Goal: Task Accomplishment & Management: Manage account settings

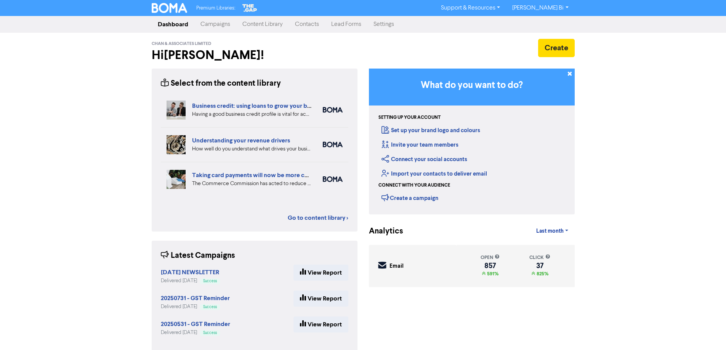
click at [304, 26] on link "Contacts" at bounding box center [307, 24] width 36 height 15
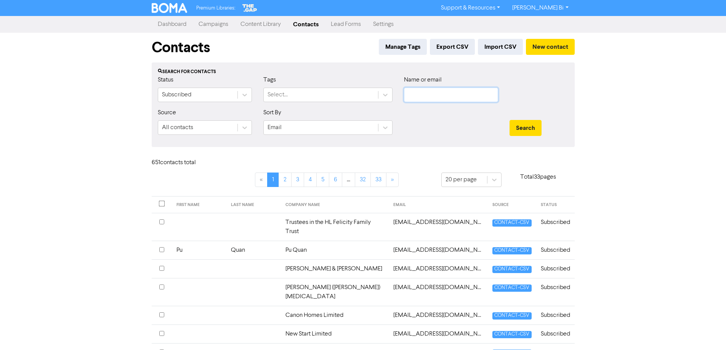
drag, startPoint x: 428, startPoint y: 98, endPoint x: 438, endPoint y: 103, distance: 11.4
click at [428, 98] on input "text" at bounding box center [451, 95] width 94 height 14
paste input "[PERSON_NAME] Investment Co Limited"
click at [529, 126] on button "Search" at bounding box center [525, 128] width 32 height 16
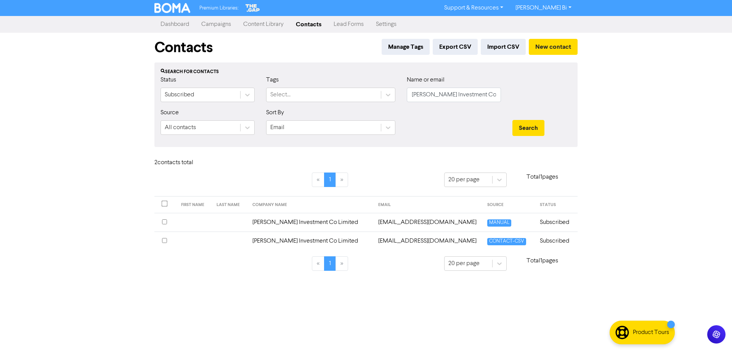
click at [165, 223] on input "checkbox" at bounding box center [164, 221] width 5 height 5
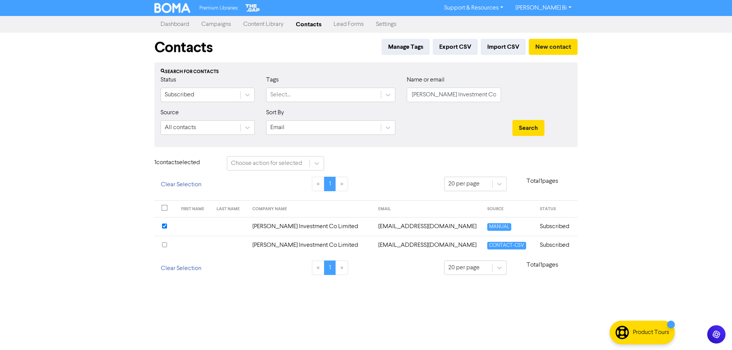
click at [164, 244] on input "checkbox" at bounding box center [164, 244] width 5 height 5
click at [320, 163] on icon at bounding box center [317, 164] width 8 height 8
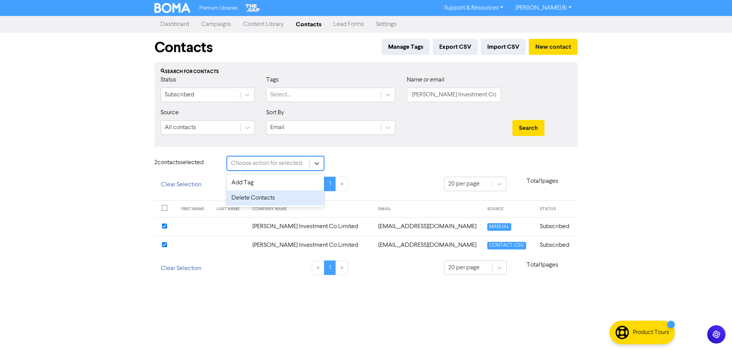
click at [279, 197] on div "Delete Contacts" at bounding box center [275, 198] width 97 height 15
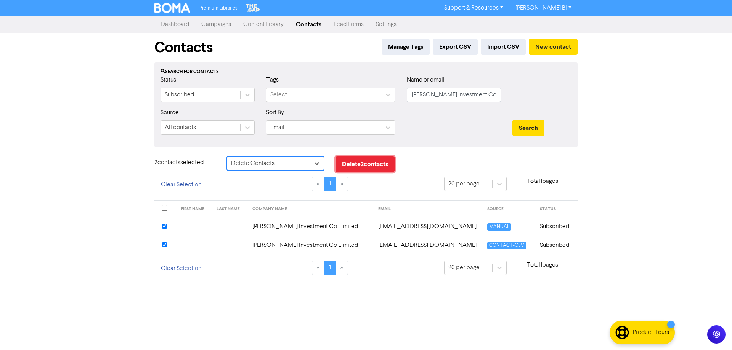
click at [360, 163] on button "Delete 2 contact s" at bounding box center [364, 164] width 59 height 16
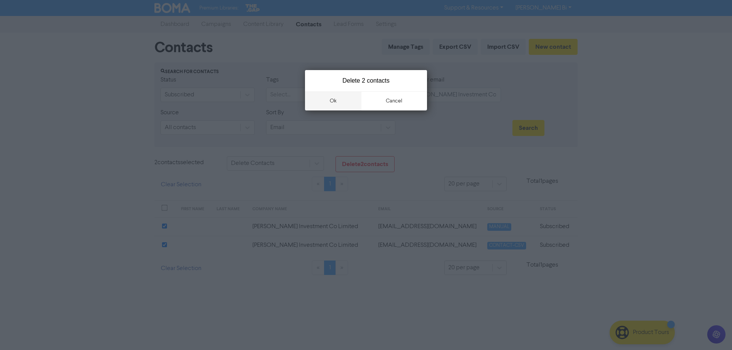
click at [336, 96] on button "ok" at bounding box center [333, 100] width 56 height 19
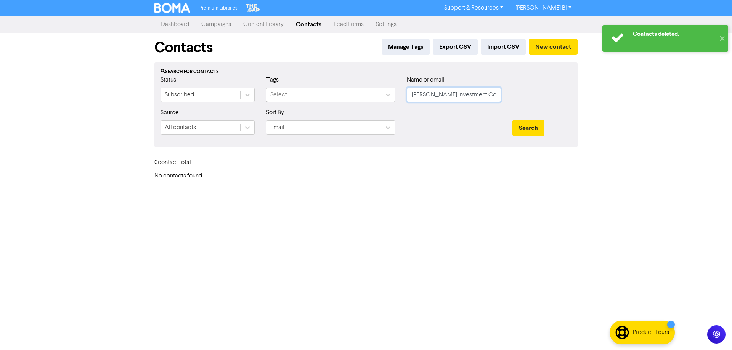
drag, startPoint x: 493, startPoint y: 95, endPoint x: 365, endPoint y: 94, distance: 127.7
click at [365, 94] on div "Status Subscribed Tags Select... Name or email [PERSON_NAME] Investment Co Limi…" at bounding box center [366, 91] width 422 height 33
paste input "SW Investments Group"
type input "SW Investments Group Limited"
click at [532, 126] on button "Search" at bounding box center [528, 128] width 32 height 16
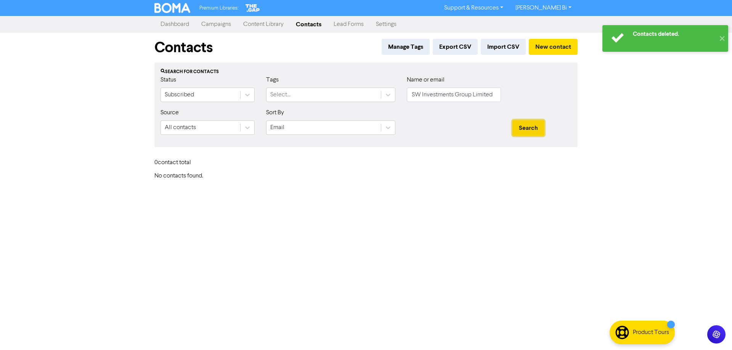
click at [535, 132] on button "Search" at bounding box center [528, 128] width 32 height 16
